Goal: Check status: Verify the current state of an ongoing process or item

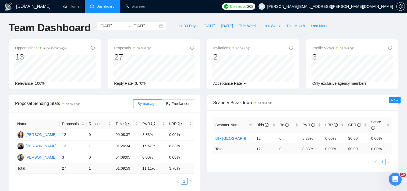
click at [294, 26] on span "This Month" at bounding box center [295, 26] width 19 height 6
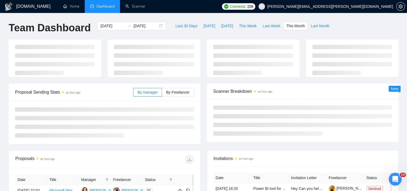
type input "[DATE]"
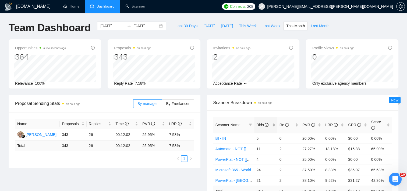
click at [272, 122] on div "Bids" at bounding box center [266, 125] width 19 height 6
click at [310, 110] on div "Scanner Name Bids Re PVR LRR CPR Score BI - [GEOGRAPHIC_DATA], [GEOGRAPHIC_DATA…" at bounding box center [303, 161] width 192 height 103
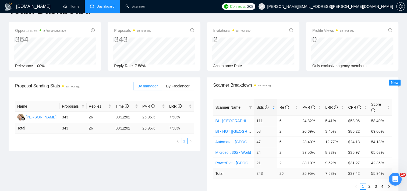
scroll to position [27, 0]
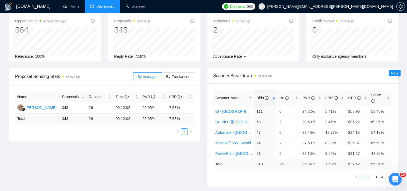
click at [369, 174] on link "2" at bounding box center [370, 177] width 6 height 6
click at [365, 174] on link "1" at bounding box center [363, 177] width 6 height 6
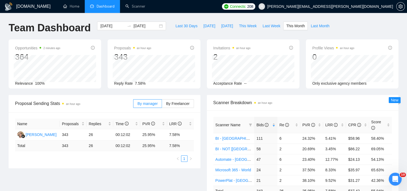
drag, startPoint x: 205, startPoint y: 85, endPoint x: 202, endPoint y: 39, distance: 46.6
